Goal: Task Accomplishment & Management: Use online tool/utility

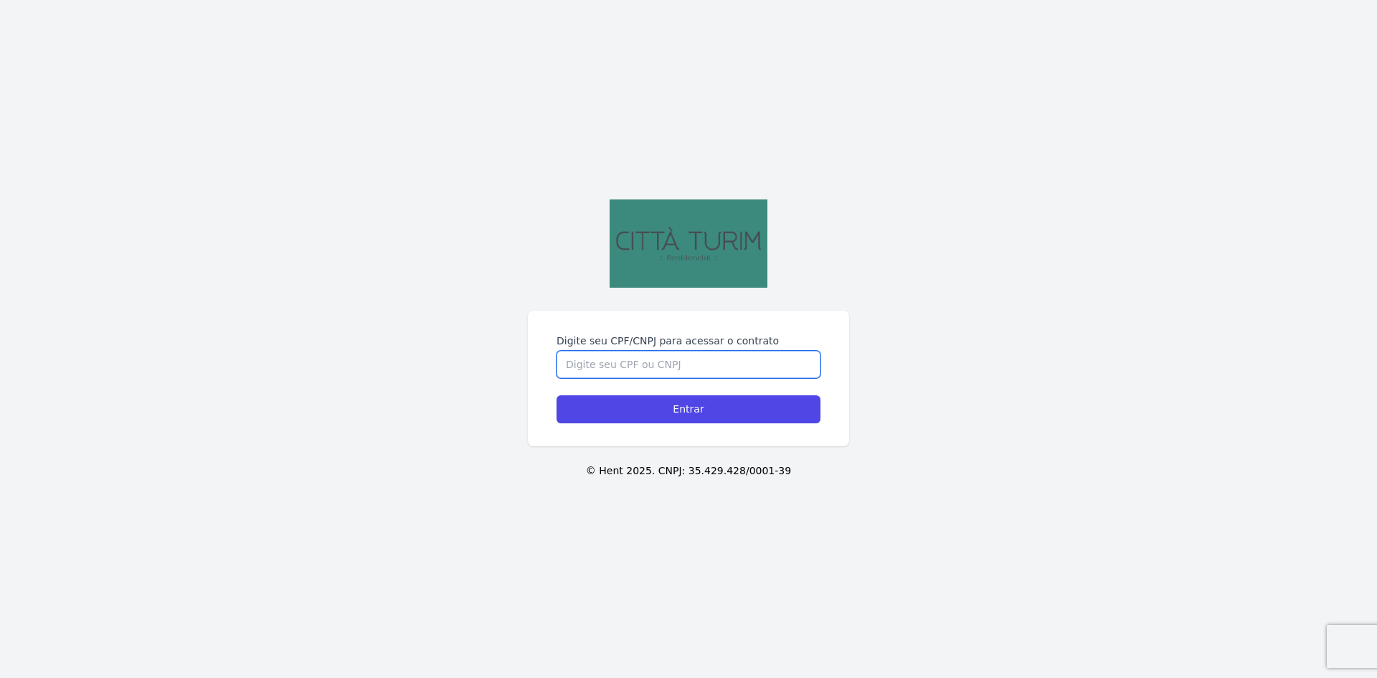
click at [639, 359] on input "Digite seu CPF/CNPJ para acessar o contrato" at bounding box center [689, 364] width 264 height 27
type input "00892566035"
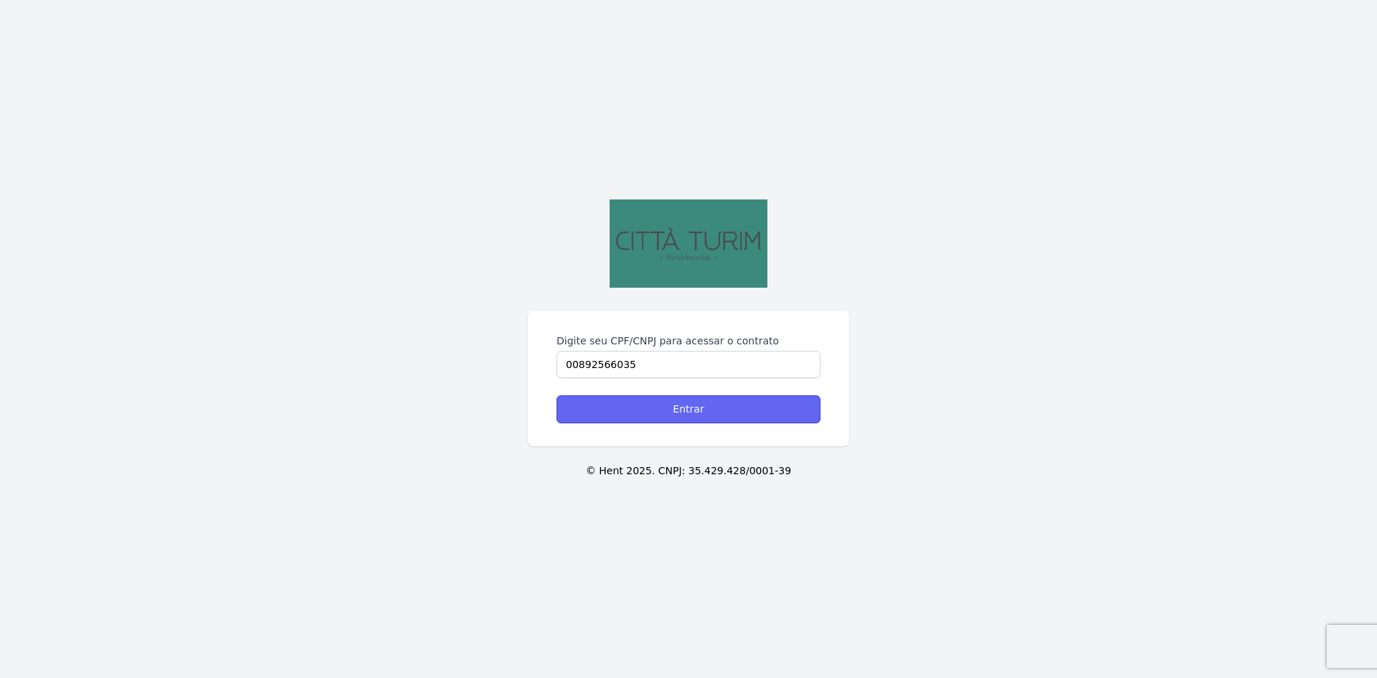
click at [697, 414] on input "Entrar" at bounding box center [689, 409] width 264 height 28
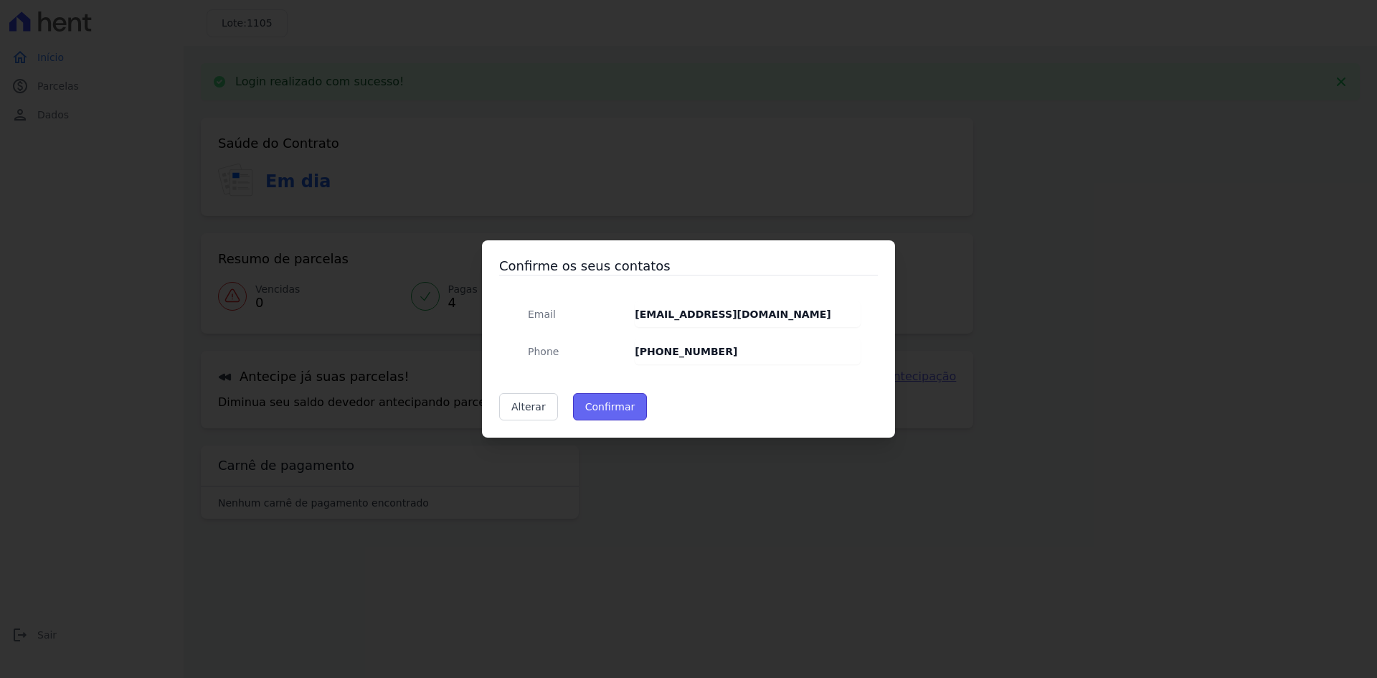
click at [608, 403] on button "Confirmar" at bounding box center [610, 406] width 75 height 27
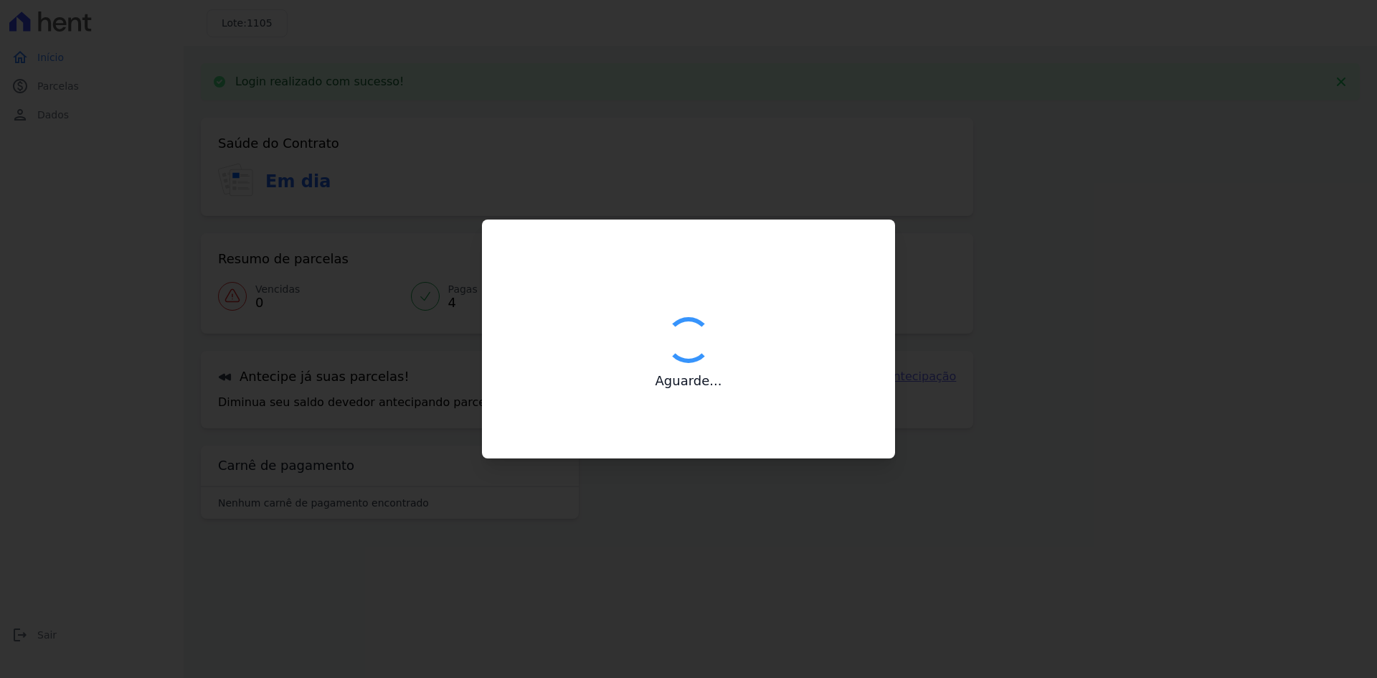
type input "Contatos confirmados com sucesso."
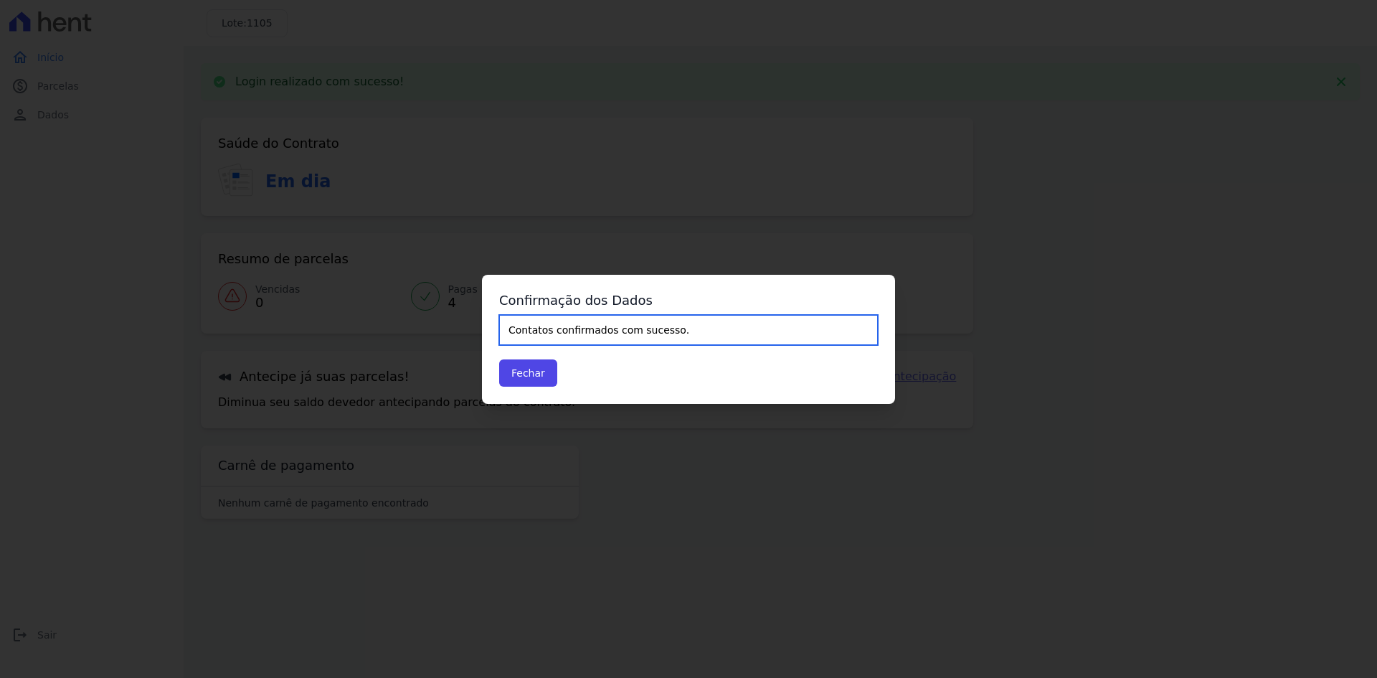
click at [585, 333] on input "Contatos confirmados com sucesso." at bounding box center [688, 330] width 379 height 30
click at [523, 379] on button "Fechar" at bounding box center [528, 372] width 58 height 27
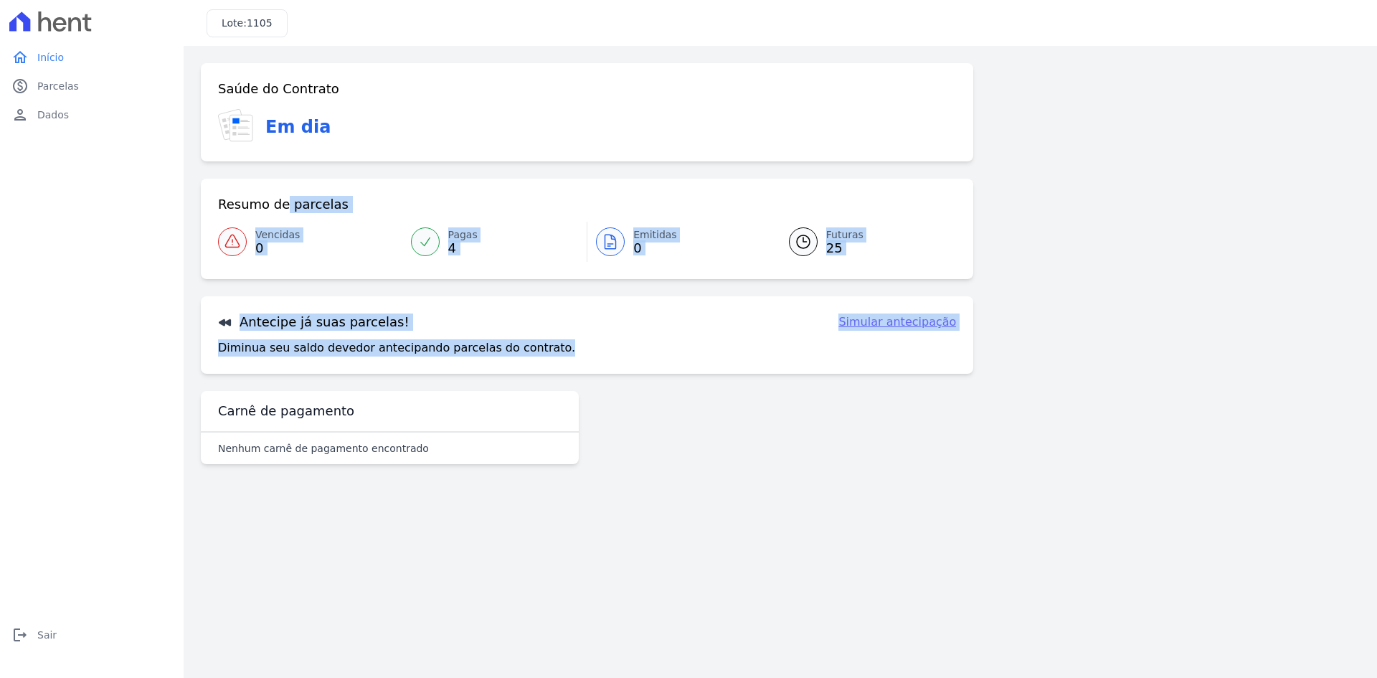
drag, startPoint x: 212, startPoint y: 193, endPoint x: 993, endPoint y: 378, distance: 802.7
click at [993, 378] on div "Saúde do Contrato Em dia Resumo de parcelas Vencidas 0 Pagas 4 Emitidas 0 Futur…" at bounding box center [780, 269] width 1159 height 412
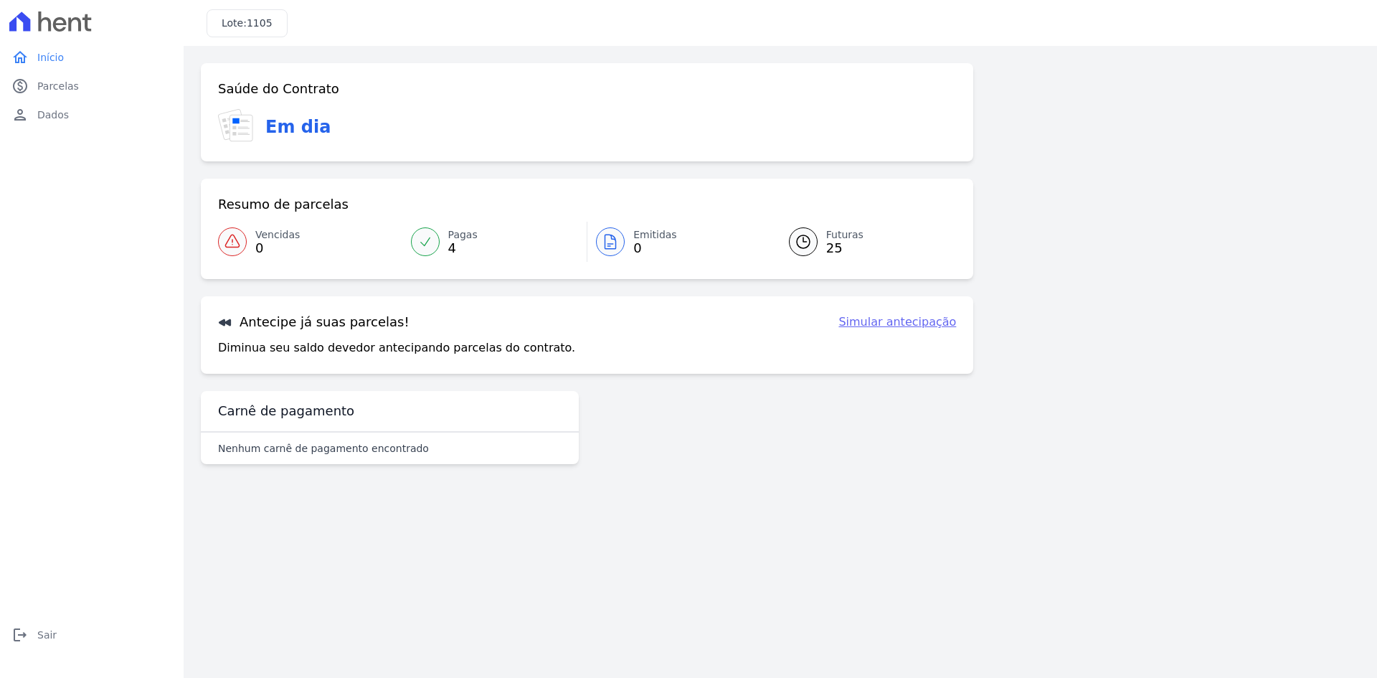
drag, startPoint x: 255, startPoint y: 207, endPoint x: 681, endPoint y: 206, distance: 426.0
click at [681, 206] on div "Resumo de parcelas" at bounding box center [587, 204] width 738 height 17
click at [899, 325] on link "Simular antecipação" at bounding box center [897, 321] width 118 height 17
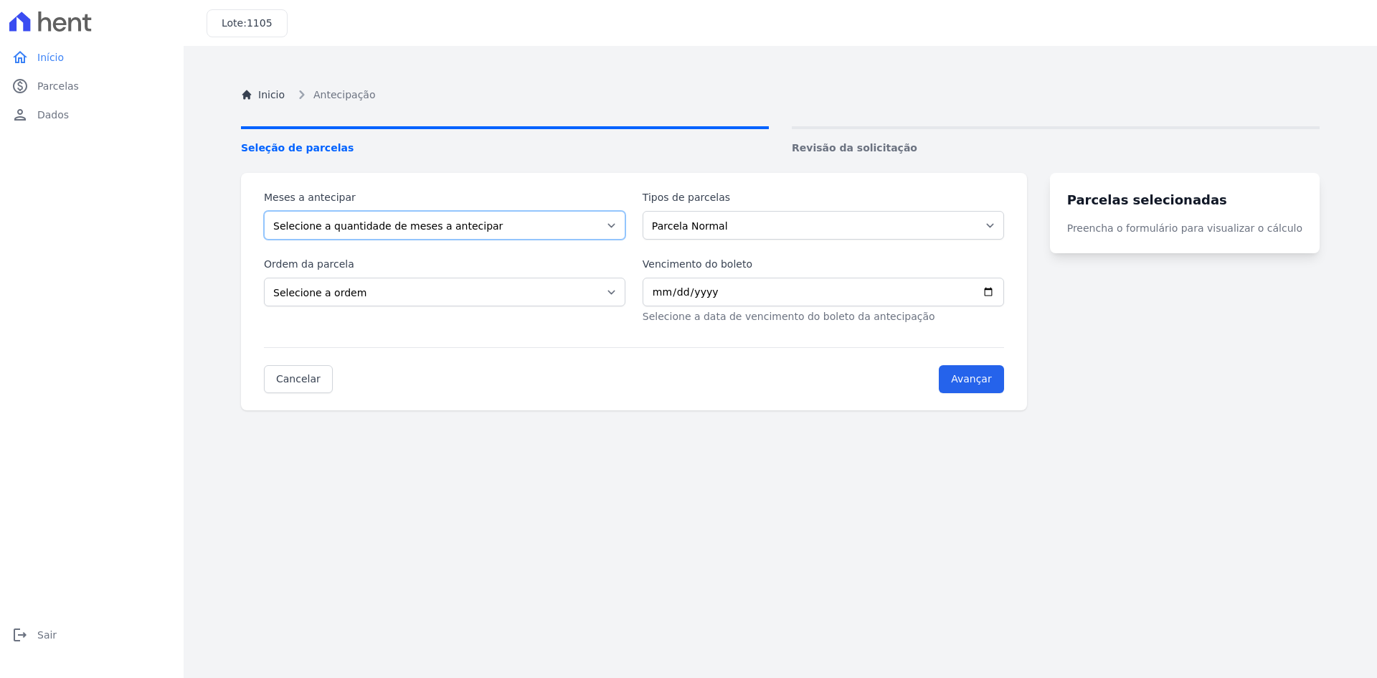
click at [461, 228] on select "Selecione a quantidade de meses a antecipar 1 2 3 4 5 6 7 8 9 10 11 12 13 14 15…" at bounding box center [444, 225] width 361 height 29
click at [62, 303] on div "home Início home Início paid Parcelas paid Parcelas person Dados person Dados l…" at bounding box center [92, 354] width 172 height 623
